Goal: Communication & Community: Participate in discussion

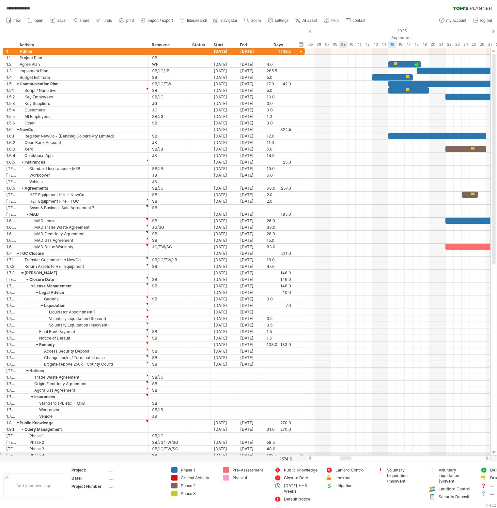
click at [344, 455] on div "**********" at bounding box center [248, 254] width 497 height 508
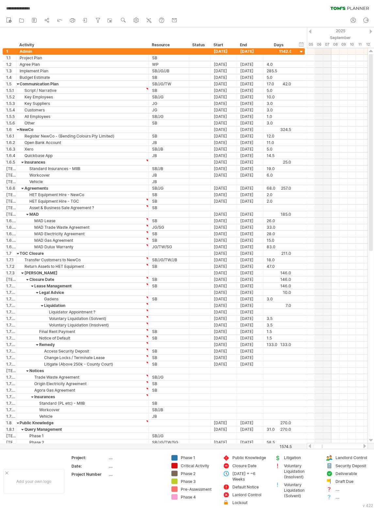
click at [363, 447] on div at bounding box center [364, 446] width 5 height 4
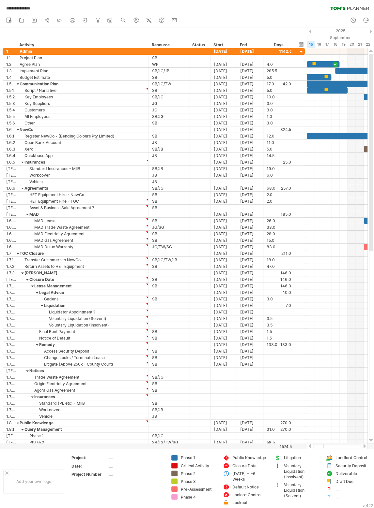
click at [363, 447] on div at bounding box center [364, 446] width 5 height 4
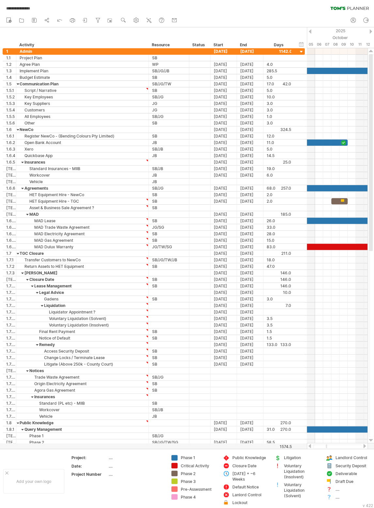
click at [363, 447] on div at bounding box center [364, 446] width 5 height 4
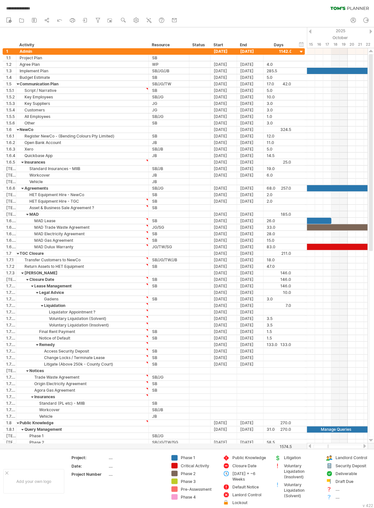
click at [363, 447] on div at bounding box center [364, 446] width 5 height 4
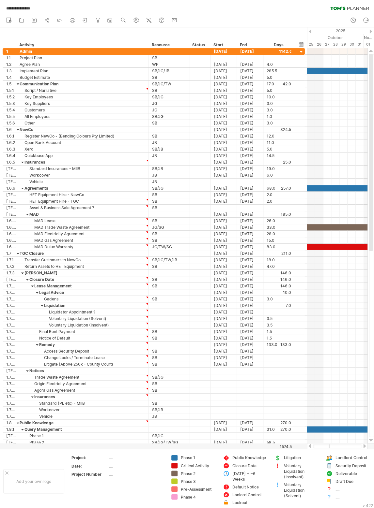
click at [363, 447] on div at bounding box center [364, 446] width 5 height 4
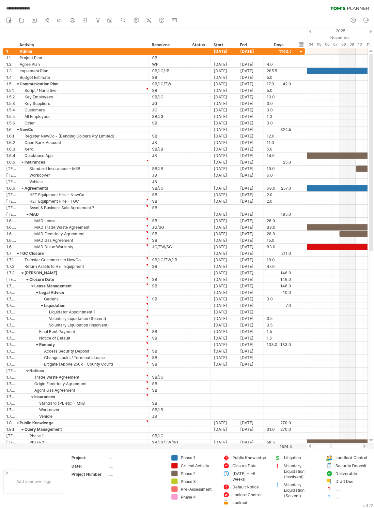
click at [363, 447] on div at bounding box center [364, 446] width 5 height 4
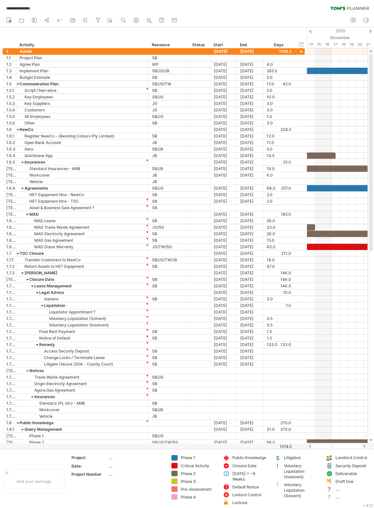
click at [363, 447] on div at bounding box center [364, 446] width 5 height 4
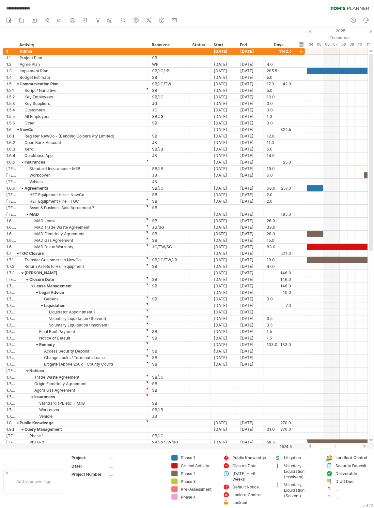
click at [363, 447] on div at bounding box center [364, 446] width 5 height 4
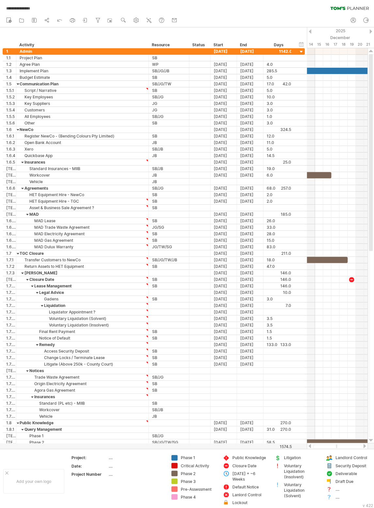
click at [363, 447] on div at bounding box center [364, 446] width 5 height 4
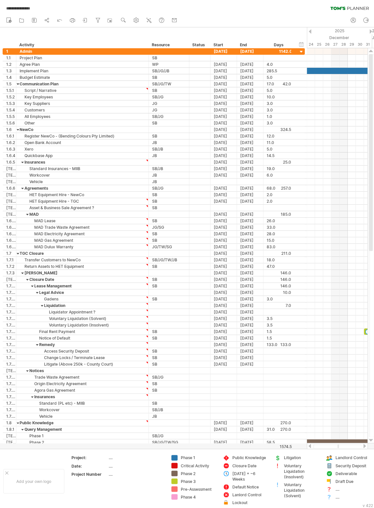
click at [363, 447] on div at bounding box center [364, 446] width 5 height 4
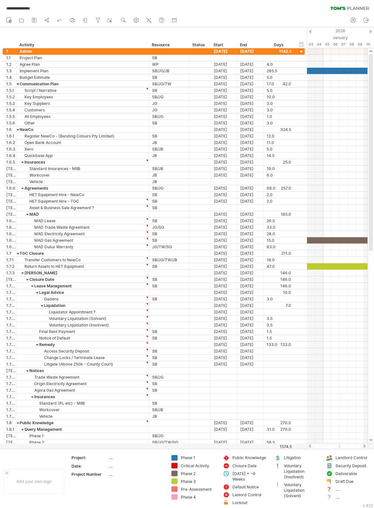
click at [363, 446] on div at bounding box center [364, 446] width 5 height 4
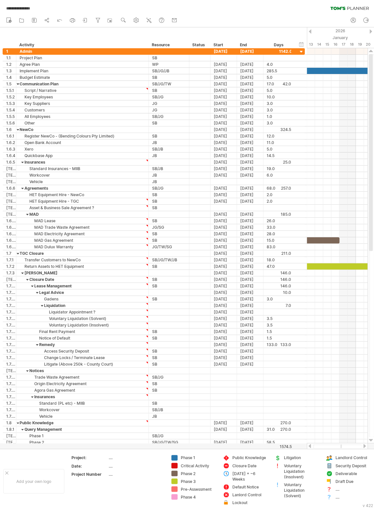
click at [362, 446] on div at bounding box center [364, 446] width 5 height 4
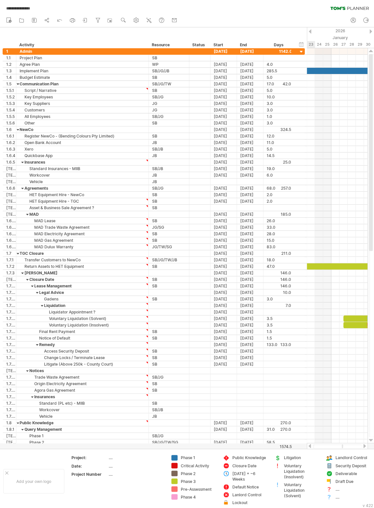
click at [361, 446] on div at bounding box center [337, 446] width 61 height 7
click at [361, 446] on div at bounding box center [337, 447] width 49 height 4
click at [329, 446] on div at bounding box center [337, 447] width 49 height 4
click at [321, 444] on div at bounding box center [337, 446] width 61 height 7
click at [322, 447] on div at bounding box center [337, 447] width 49 height 4
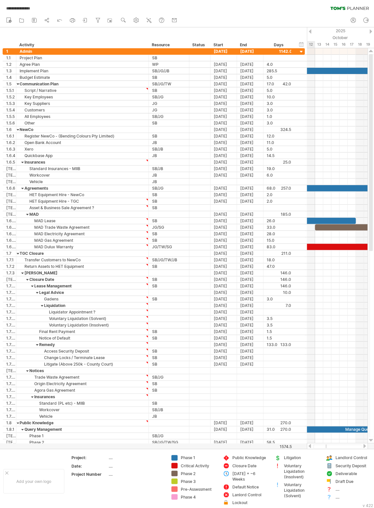
drag, startPoint x: 342, startPoint y: 447, endPoint x: 325, endPoint y: 448, distance: 16.7
click at [325, 448] on div at bounding box center [325, 447] width 1 height 4
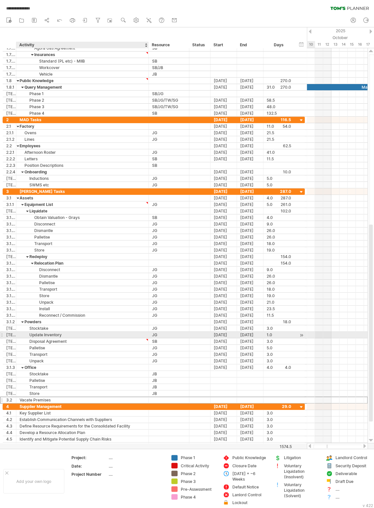
type textarea "**********"
